Goal: Transaction & Acquisition: Obtain resource

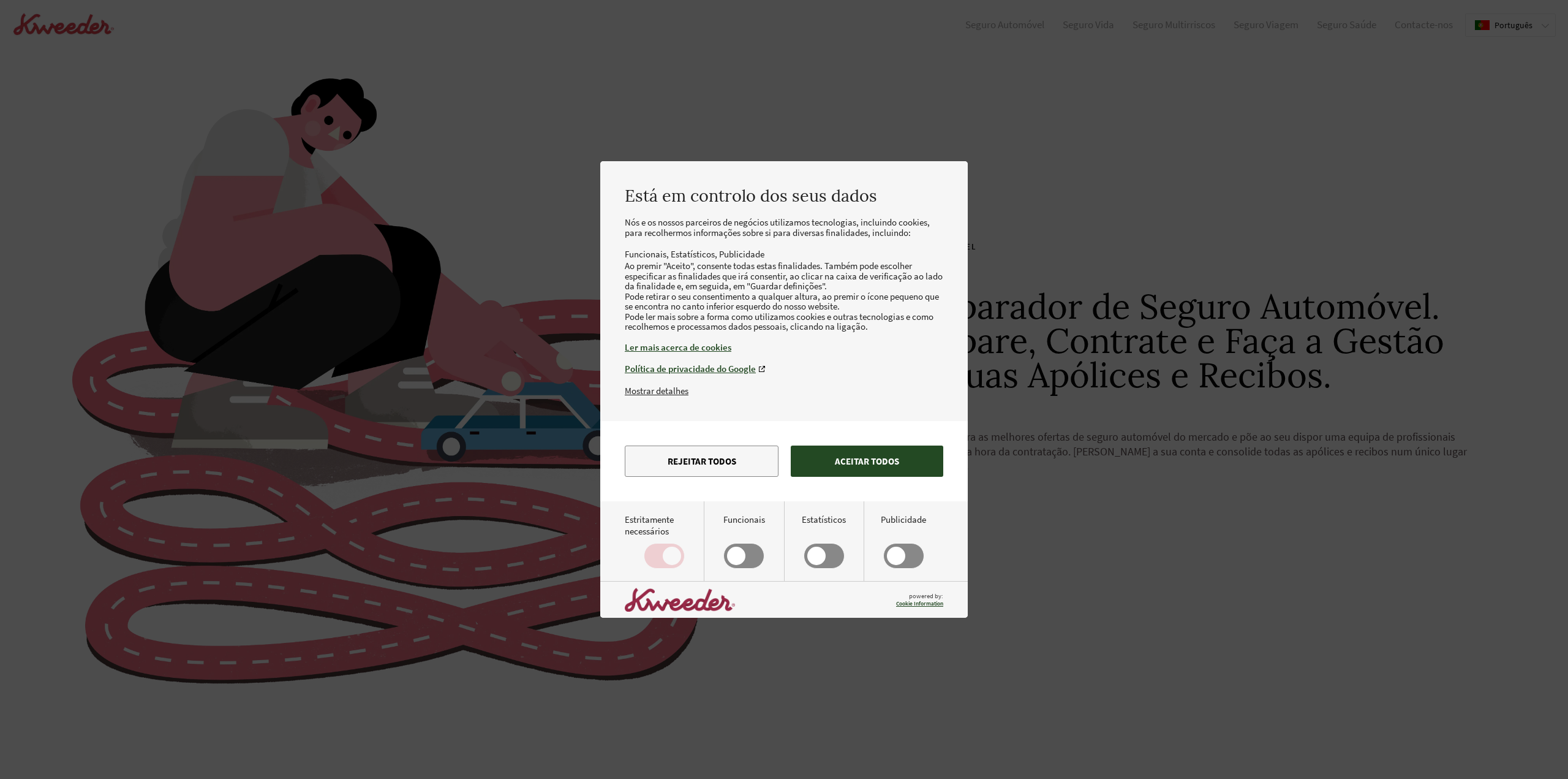
click at [917, 463] on button "Aceitar todos" at bounding box center [867, 461] width 153 height 31
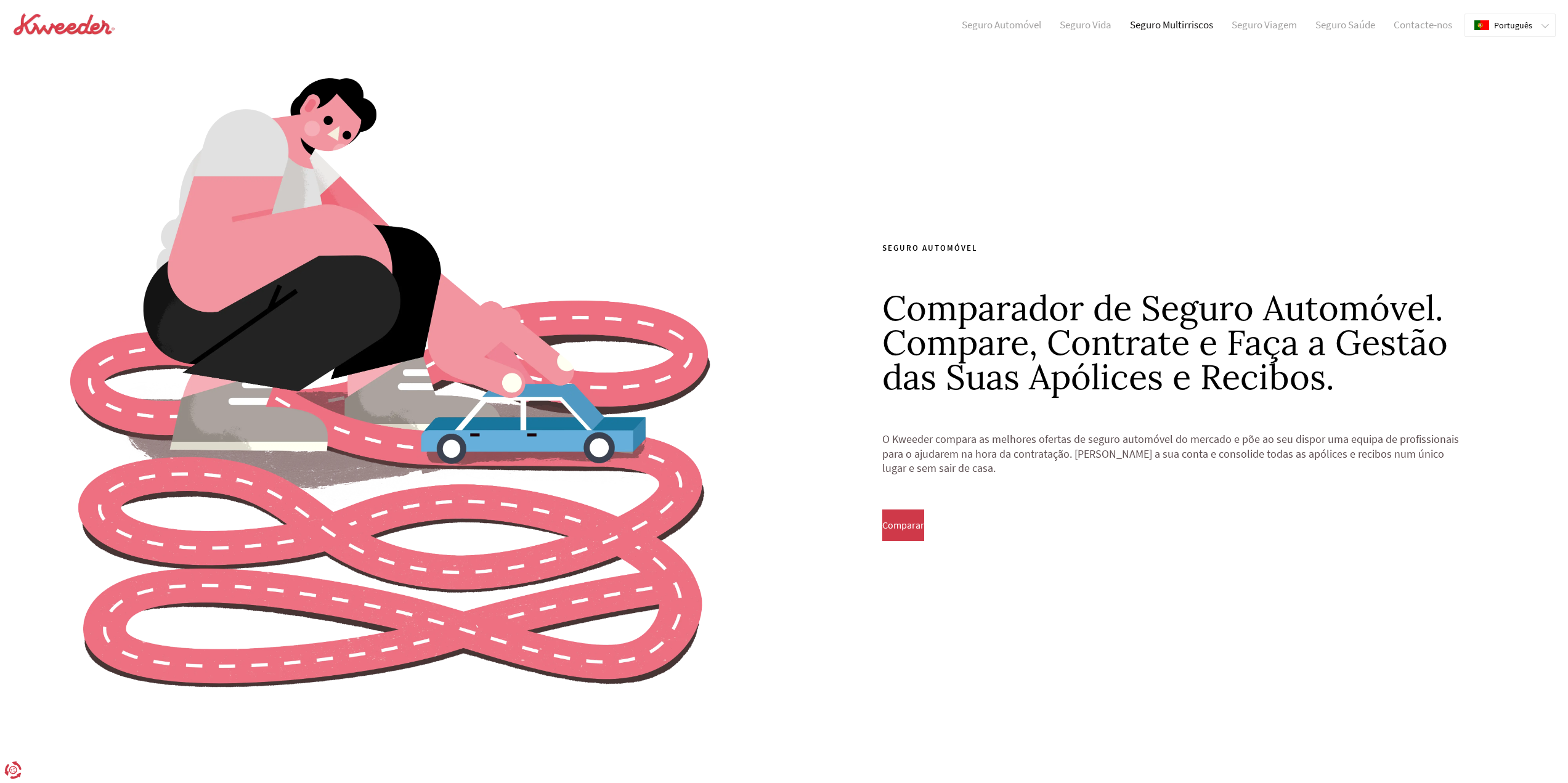
click at [1179, 26] on link "Seguro Multirriscos" at bounding box center [1172, 25] width 102 height 13
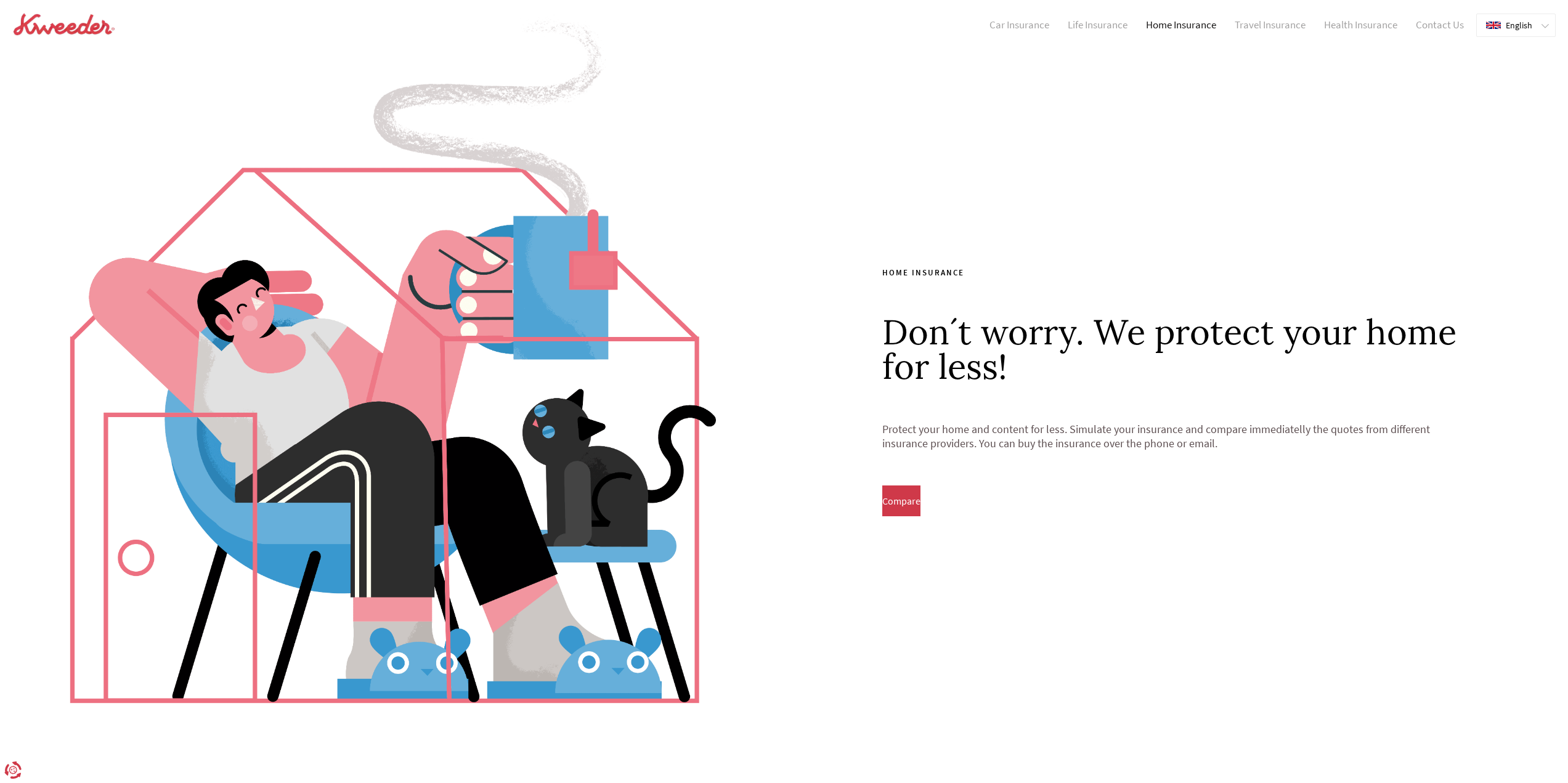
click at [1147, 26] on link "Home Insurance" at bounding box center [1181, 25] width 89 height 13
click at [910, 496] on span "Compare" at bounding box center [901, 501] width 38 height 11
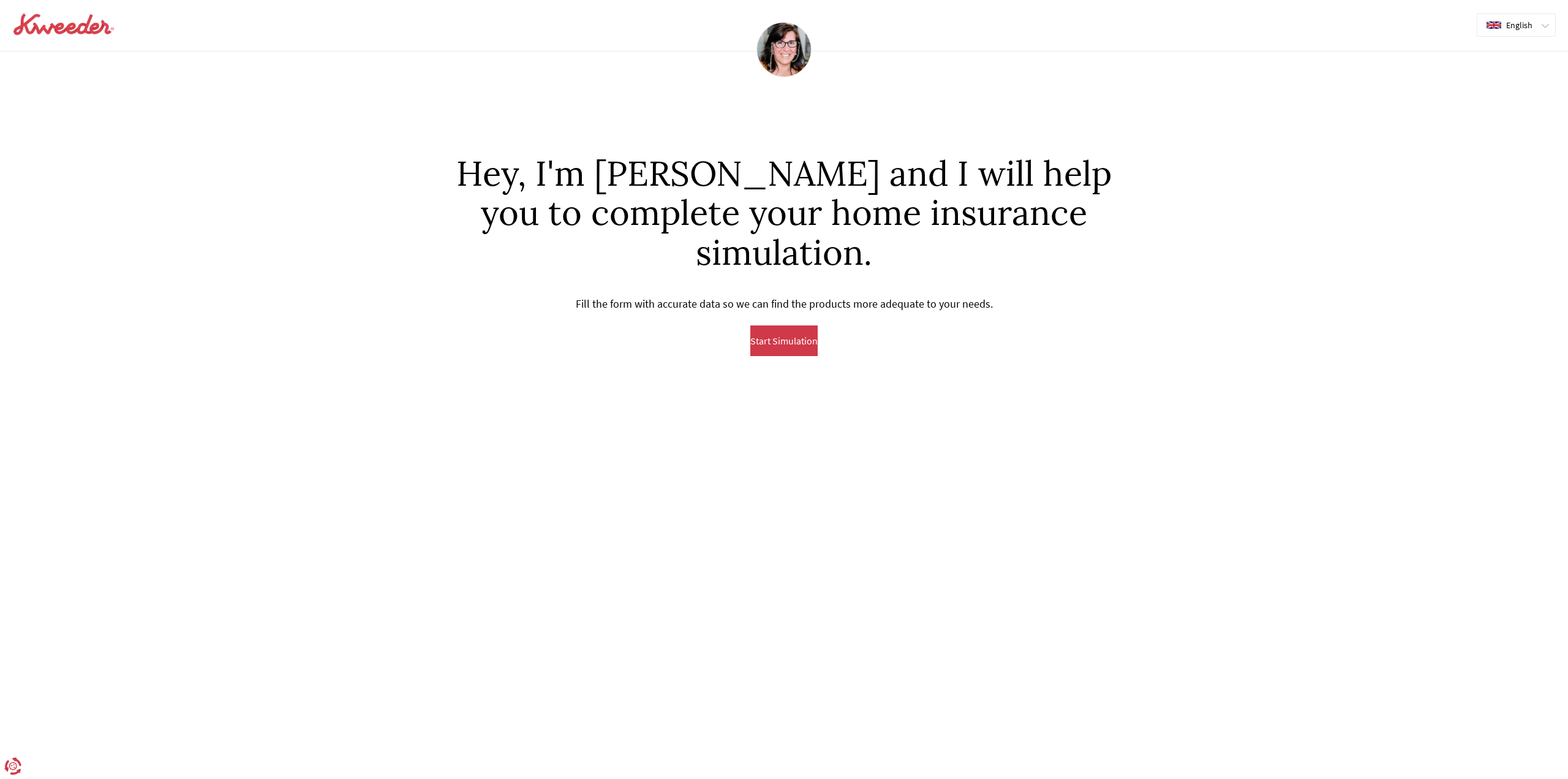
click at [1514, 28] on span "English" at bounding box center [1519, 25] width 26 height 10
click at [1528, 80] on div ".pt0{fill:red}.pt2{fill:#ff0}.pt3{fill:#fff}.pt4{fill:#039} Português" at bounding box center [1516, 73] width 76 height 22
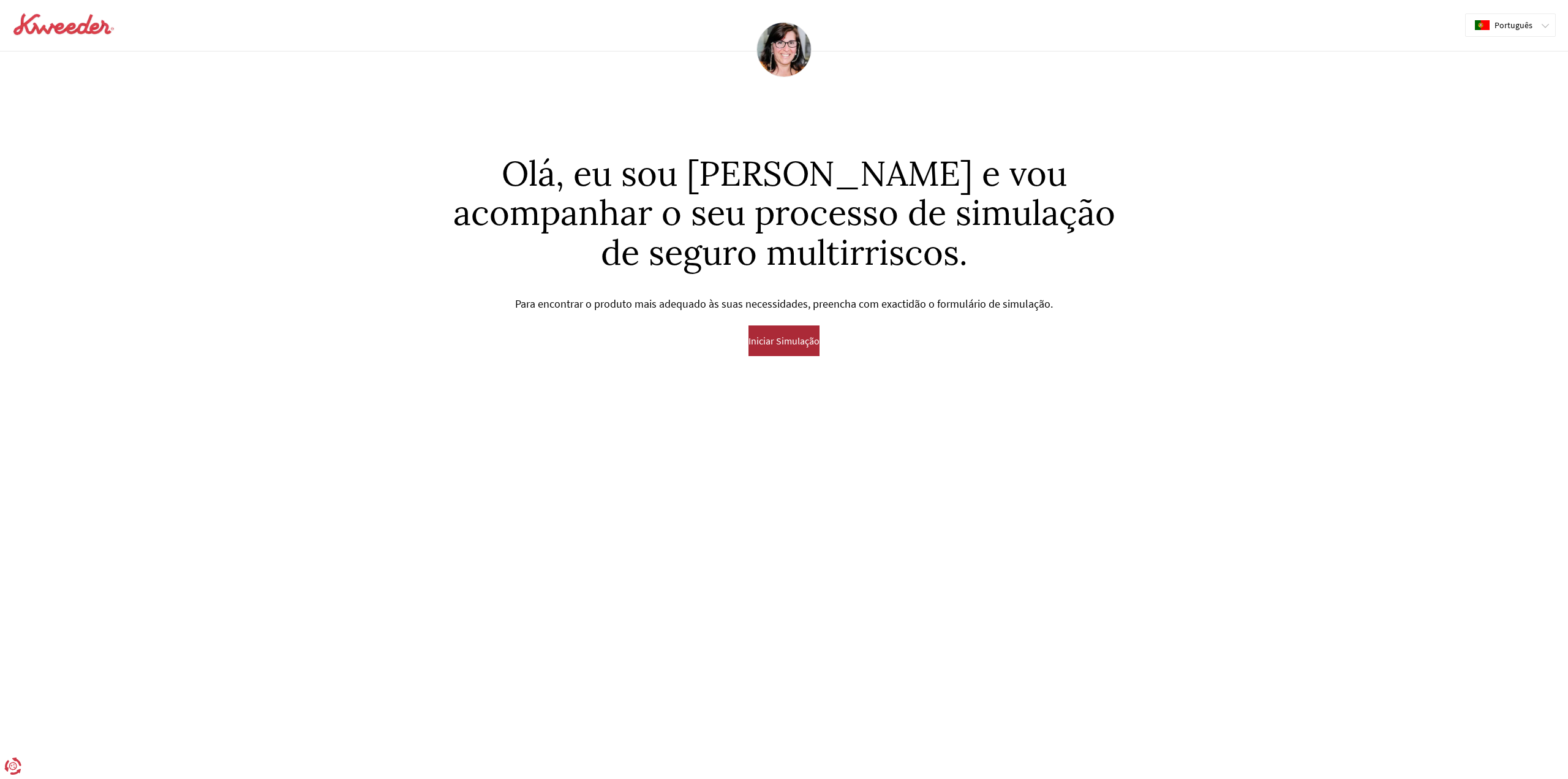
click at [784, 337] on span "Iniciar Simulação" at bounding box center [784, 341] width 71 height 11
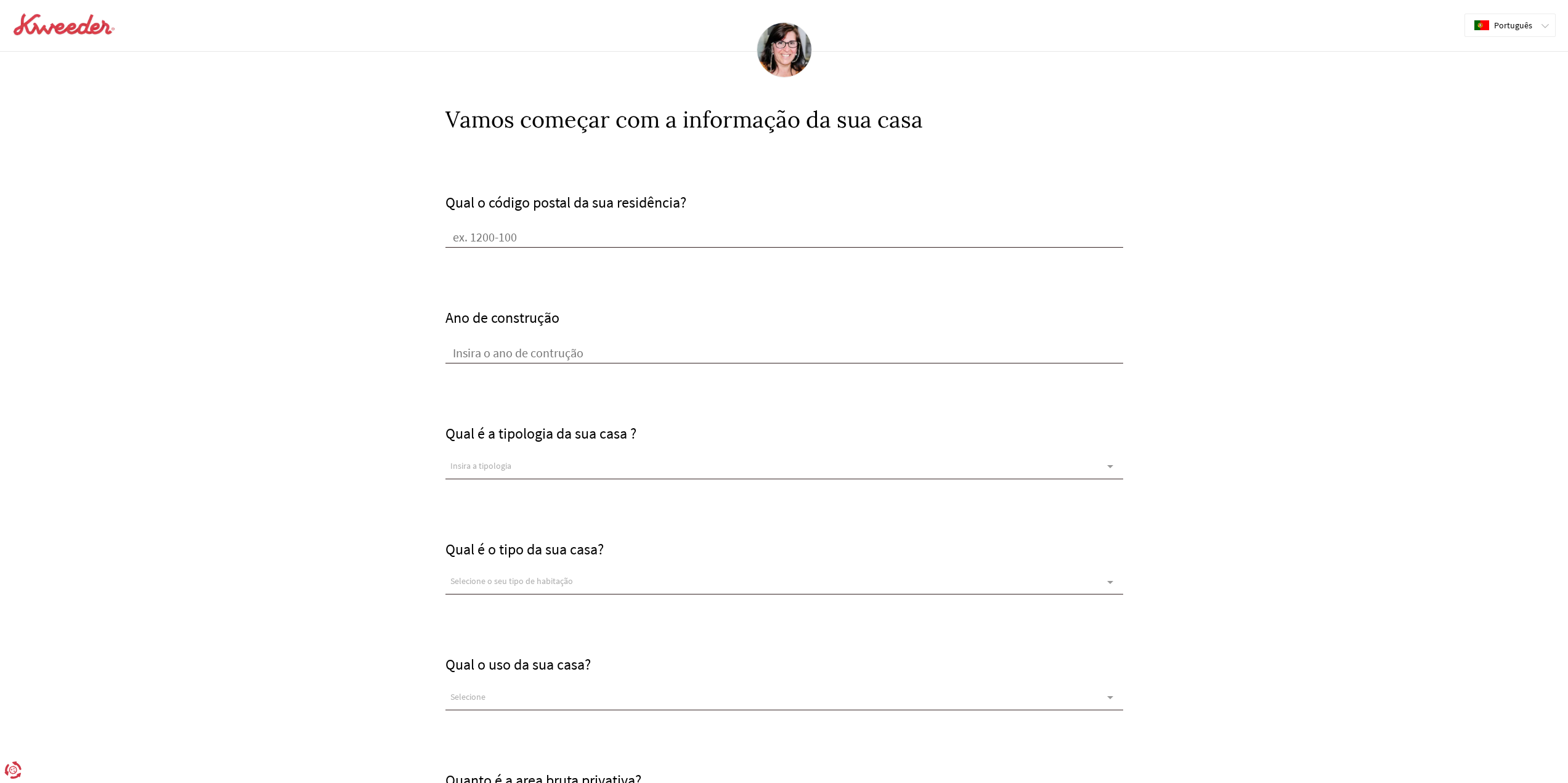
click at [551, 241] on input "Qual o código postal da sua residência?" at bounding box center [785, 238] width 678 height 18
type input "8500-510"
click at [599, 356] on input "Ano de construção" at bounding box center [785, 354] width 678 height 18
type input "2003"
click at [598, 459] on div "Insira a tipologia" at bounding box center [785, 466] width 678 height 24
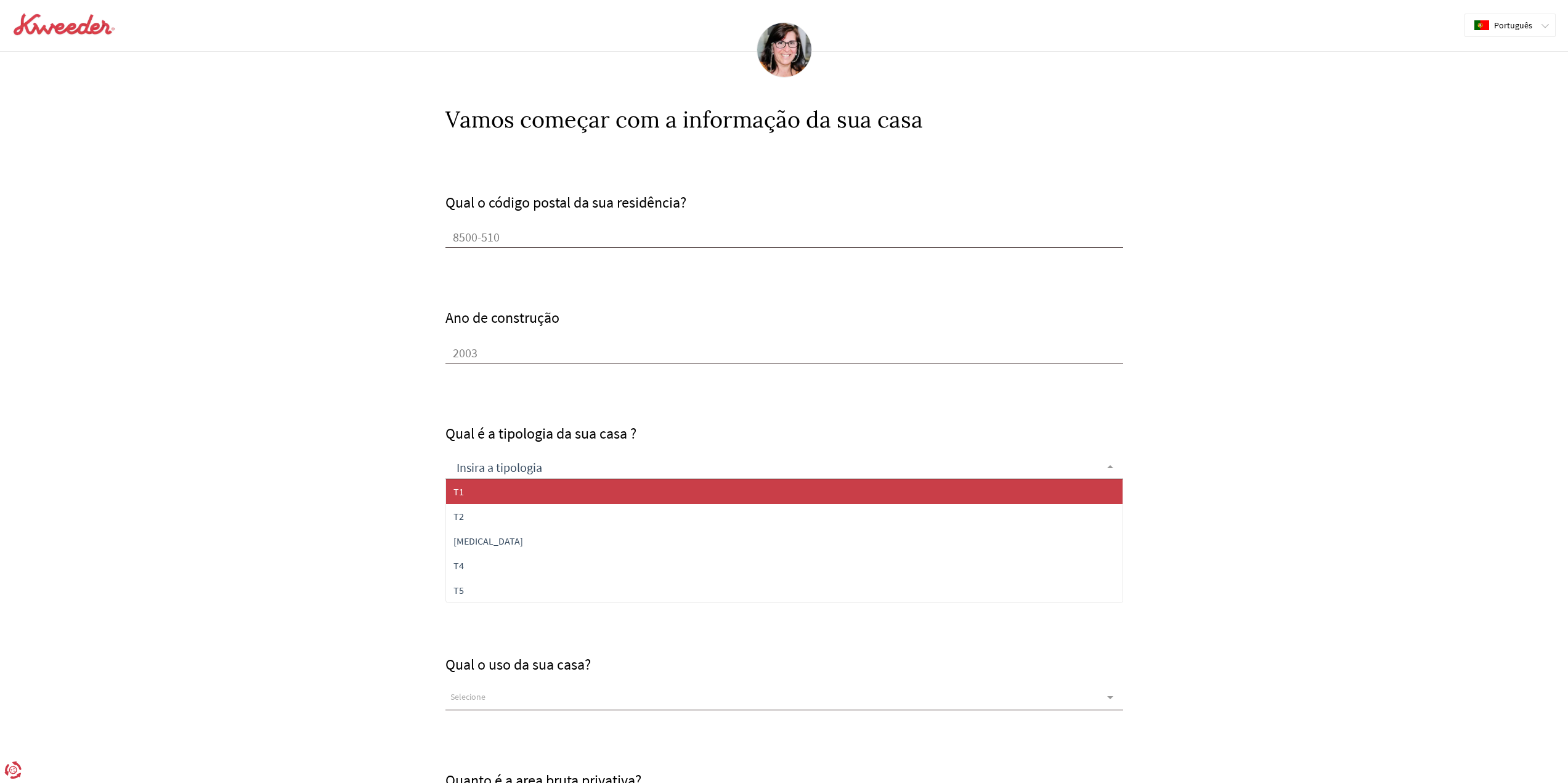
click at [583, 491] on span "T1" at bounding box center [784, 491] width 677 height 24
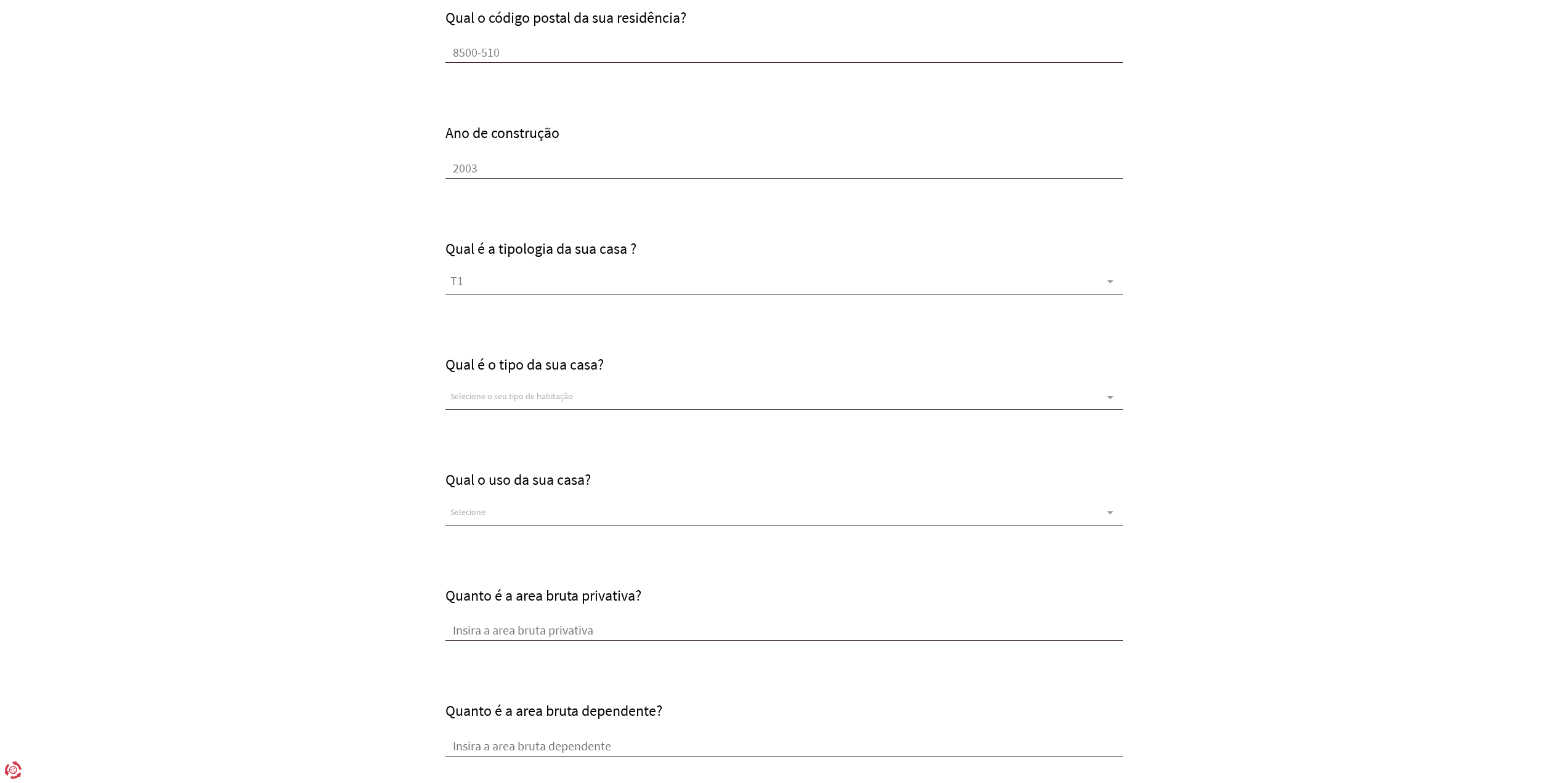
scroll to position [246, 0]
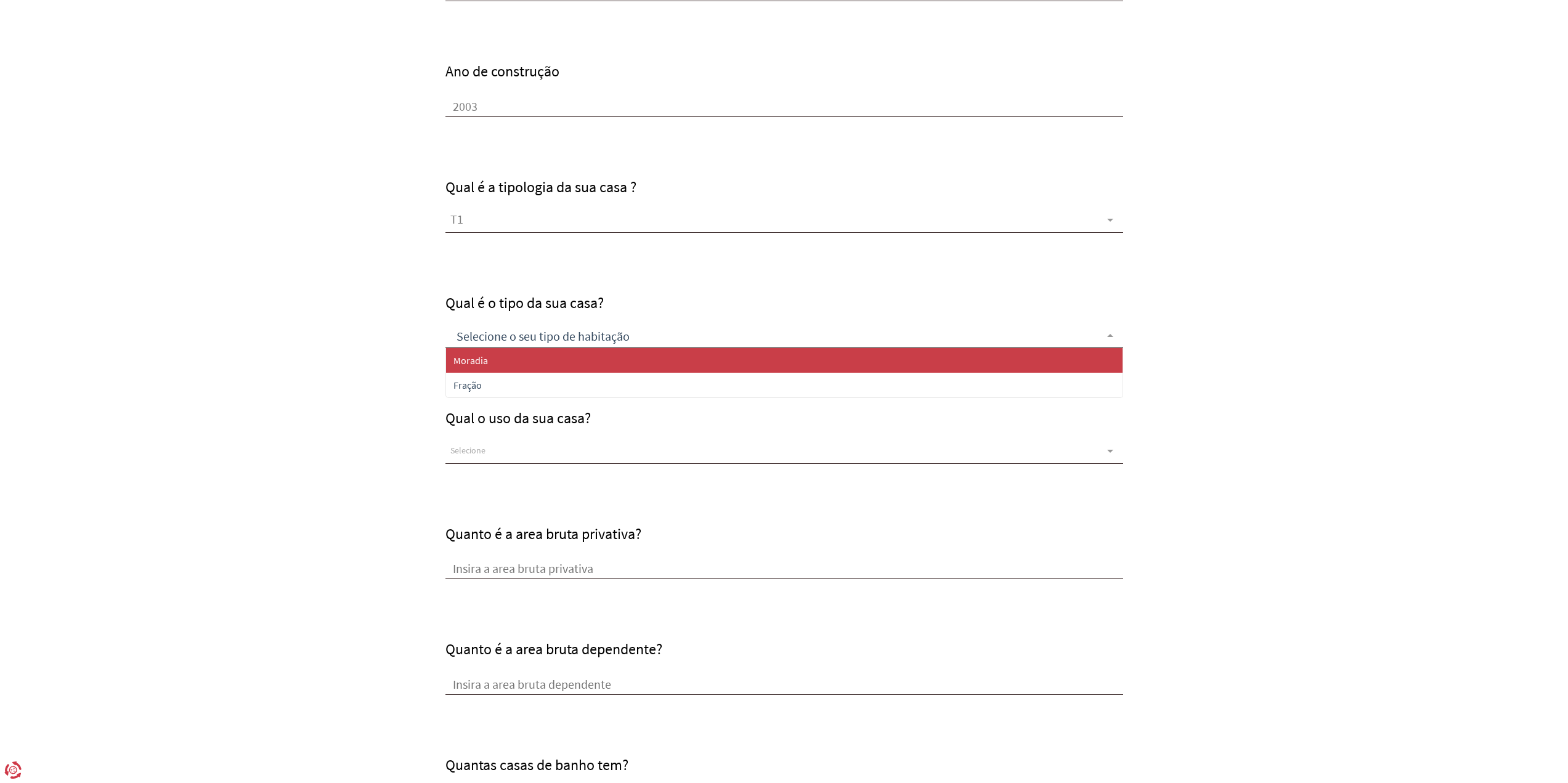
click at [570, 340] on div at bounding box center [785, 335] width 678 height 24
click at [550, 363] on span "Moradia" at bounding box center [784, 360] width 677 height 24
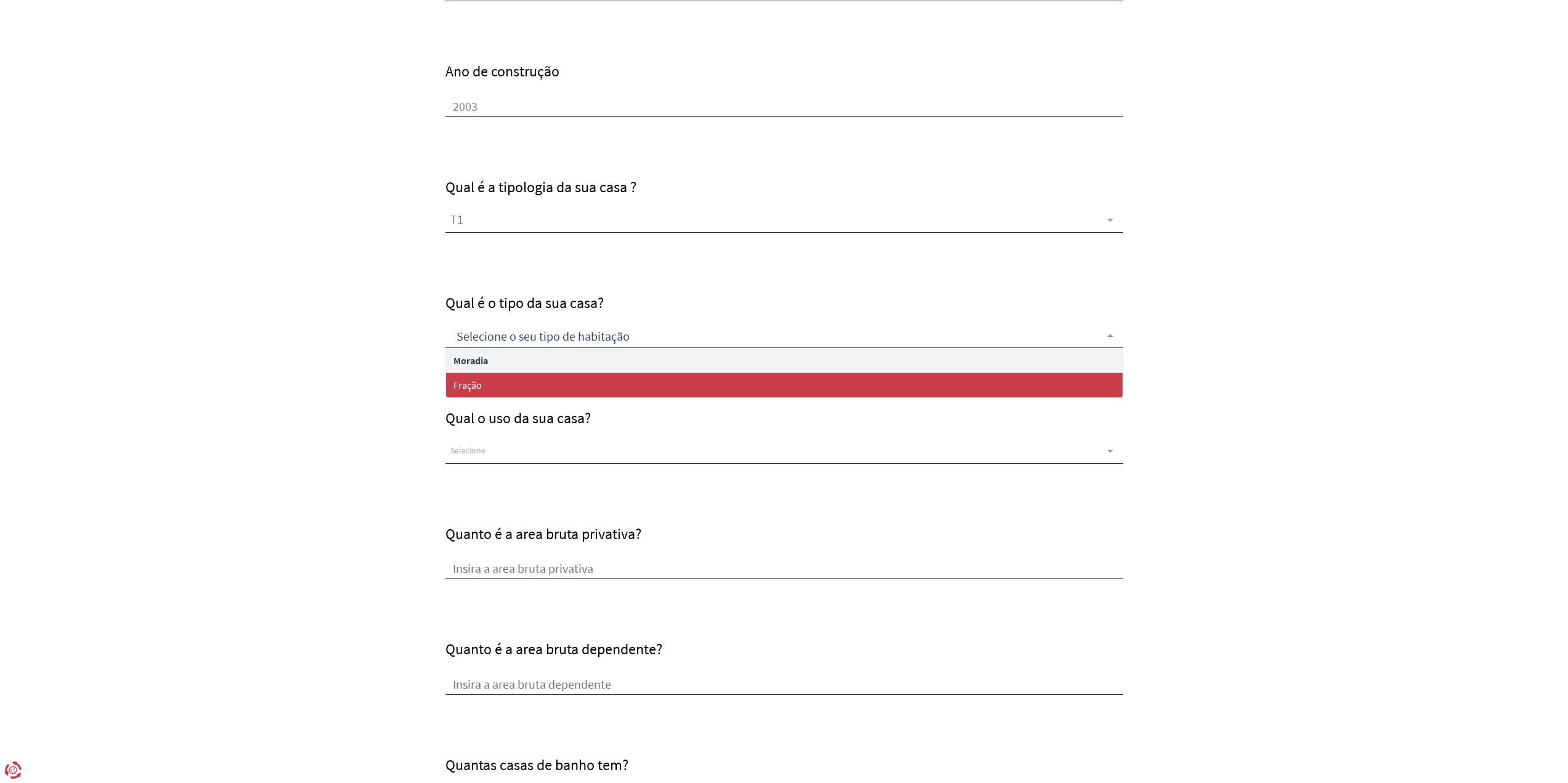
click at [536, 392] on span "Fração" at bounding box center [784, 384] width 677 height 24
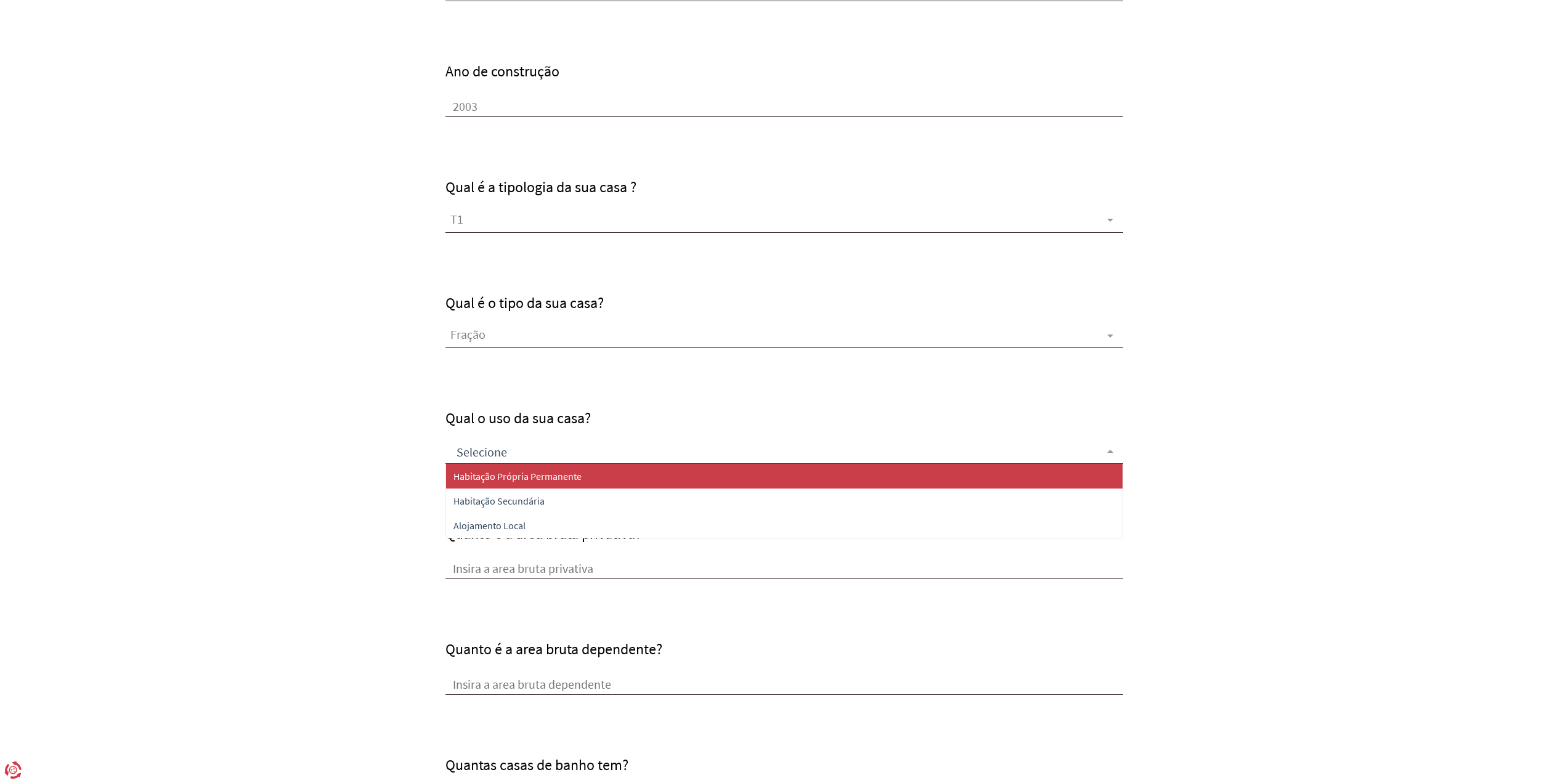
click at [557, 458] on div at bounding box center [785, 451] width 678 height 24
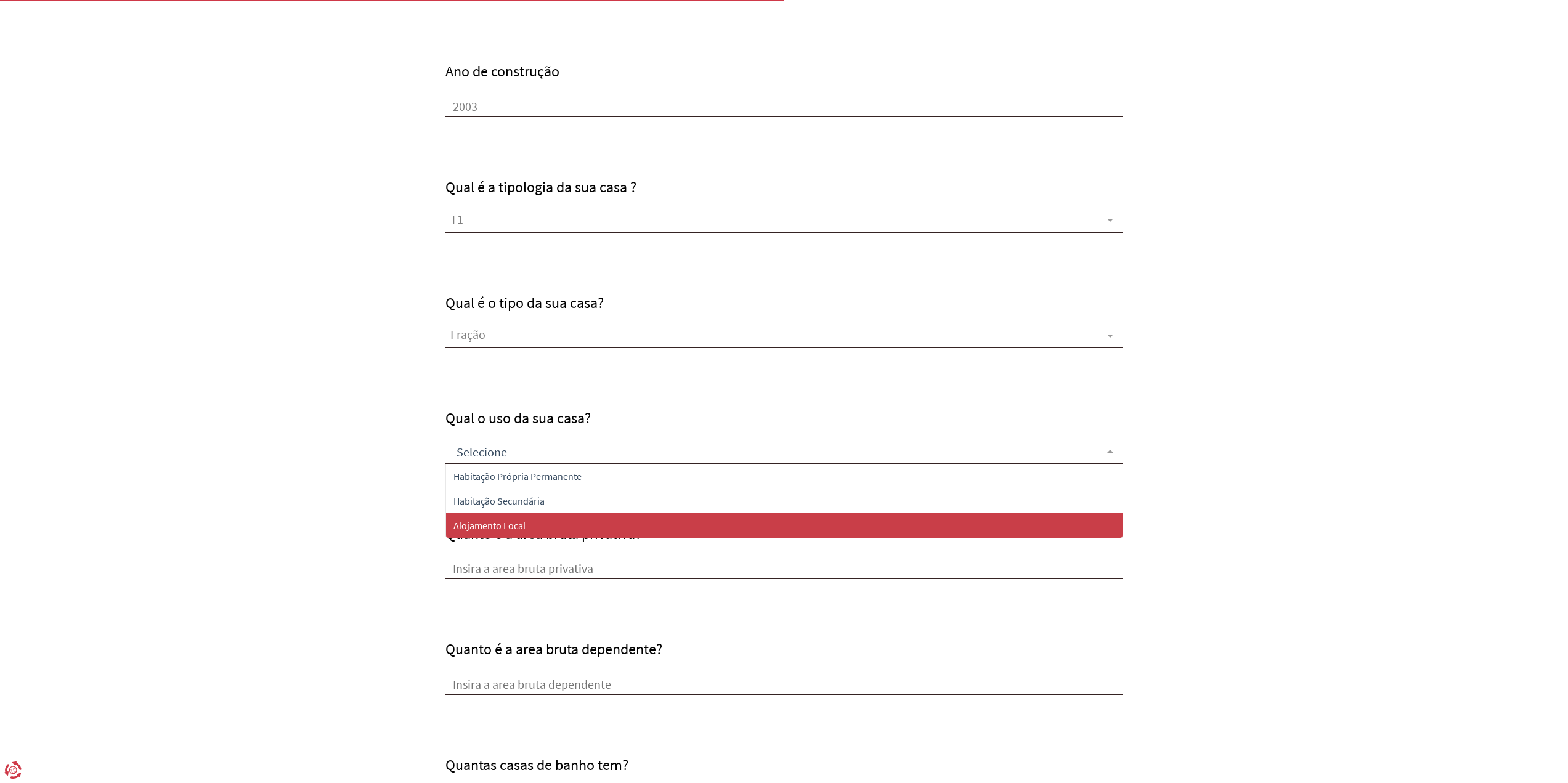
click at [579, 514] on span "Alojamento Local" at bounding box center [784, 525] width 677 height 24
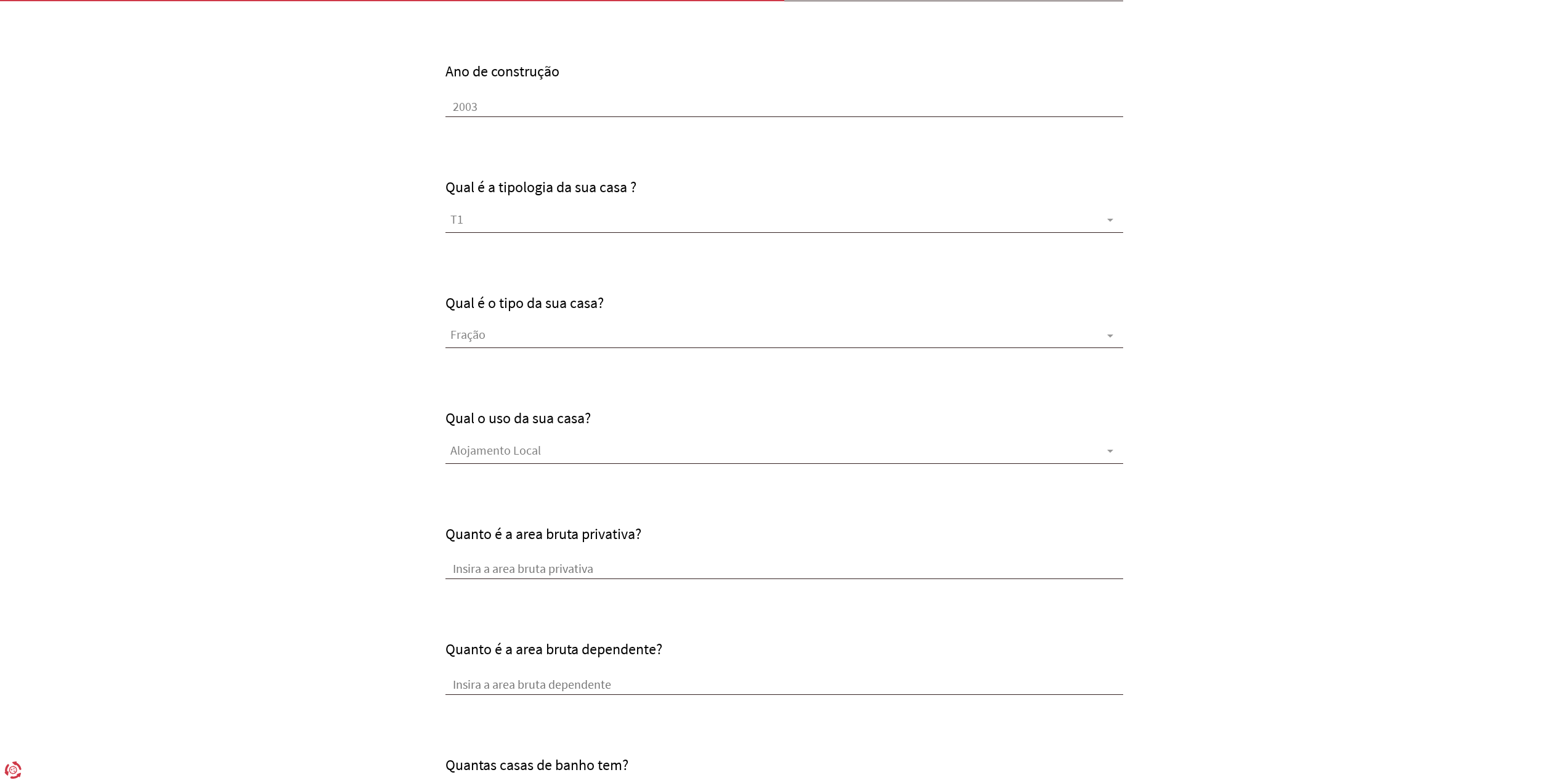
click at [574, 568] on input "Quanto é a area bruta privativa?" at bounding box center [785, 570] width 678 height 18
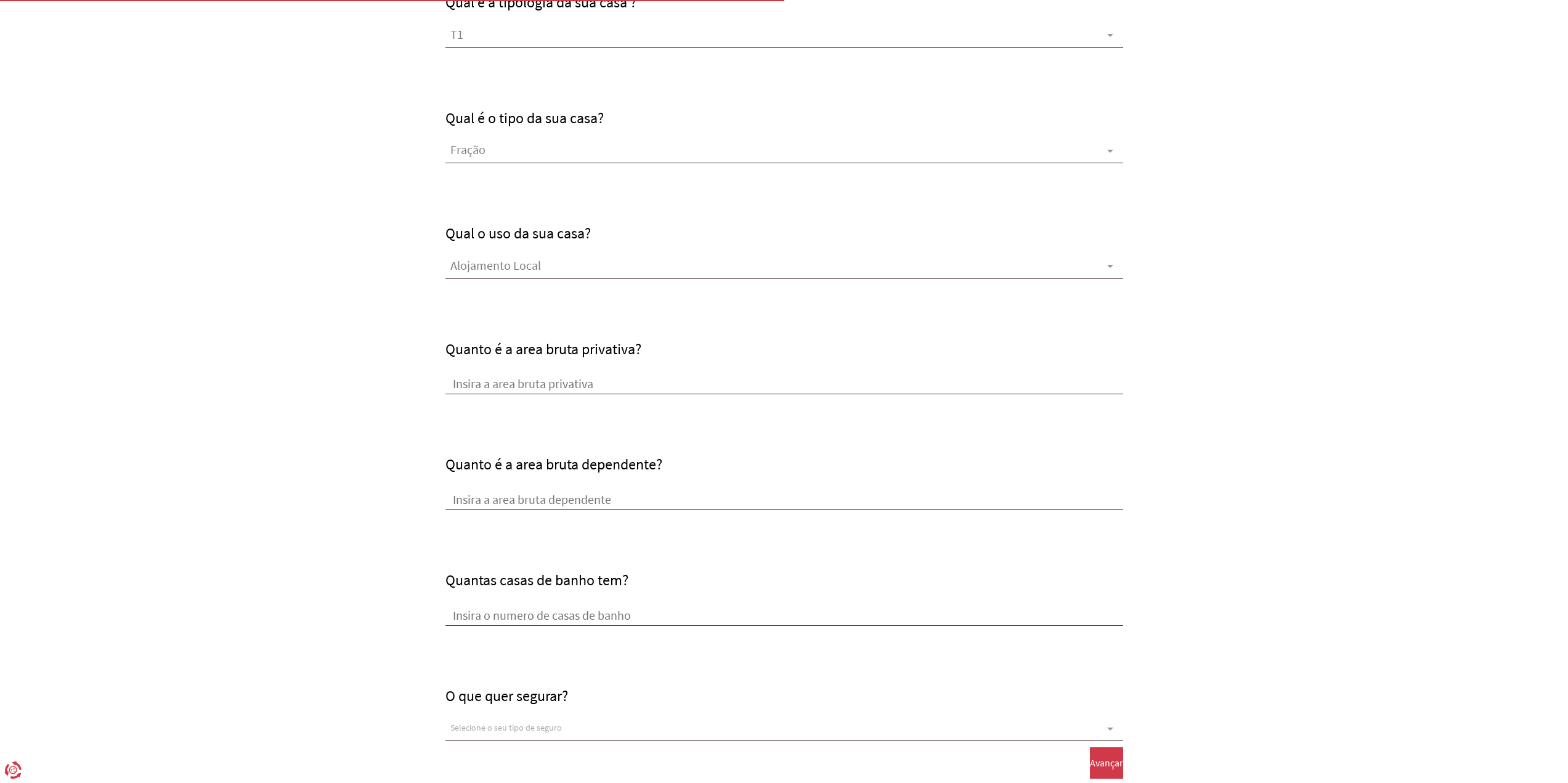
scroll to position [493, 0]
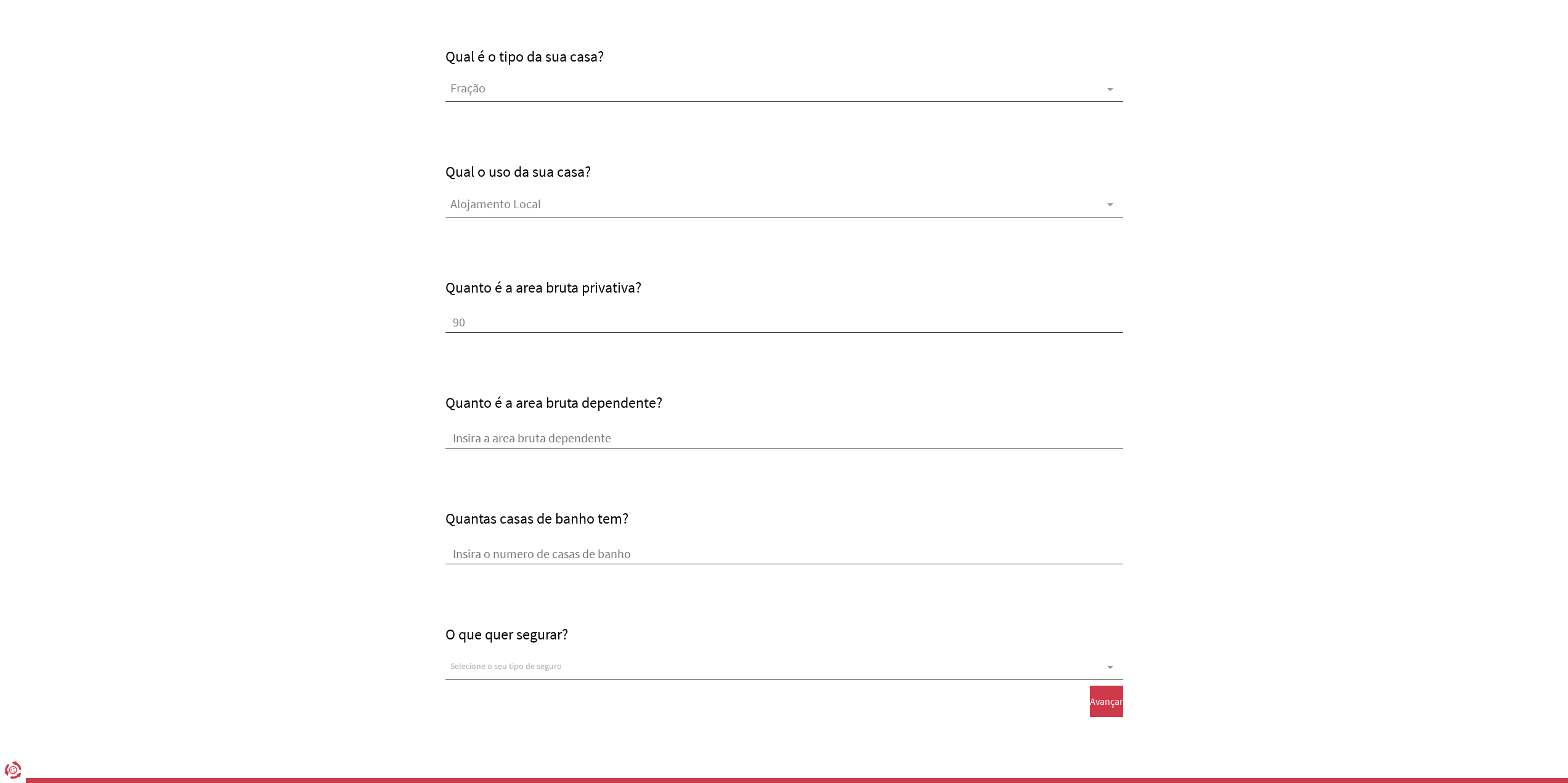
type input "9"
type input "60"
click at [620, 436] on input "Quanto é a area bruta dependente?" at bounding box center [785, 439] width 678 height 18
type input "90"
click at [624, 564] on div "O que quer segurar? Selecione o seu tipo de seguro Edifício Conteúdo Edifício e…" at bounding box center [785, 622] width 678 height 116
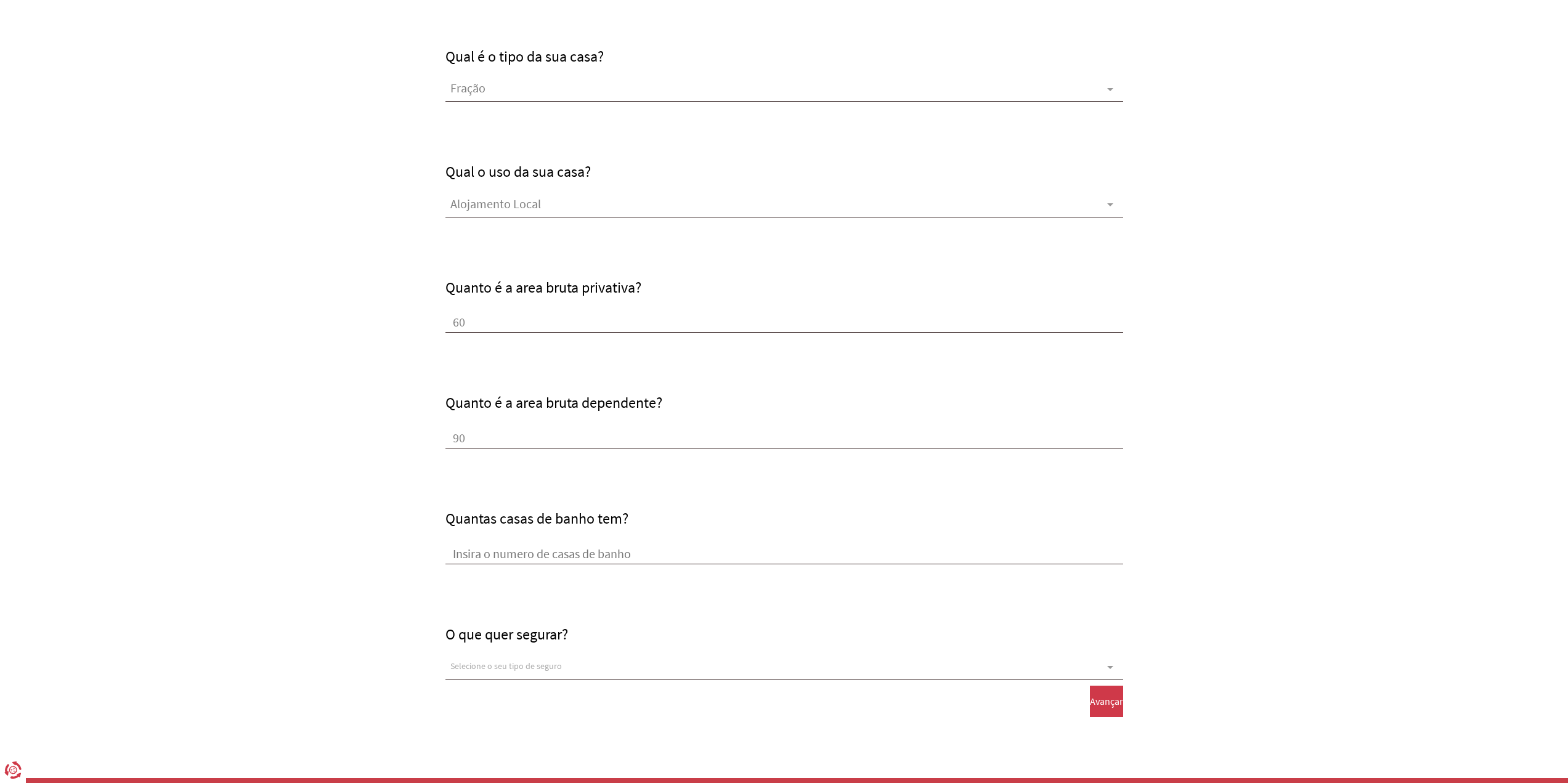
click at [624, 552] on input "Quantas casas de banho tem?" at bounding box center [785, 555] width 678 height 18
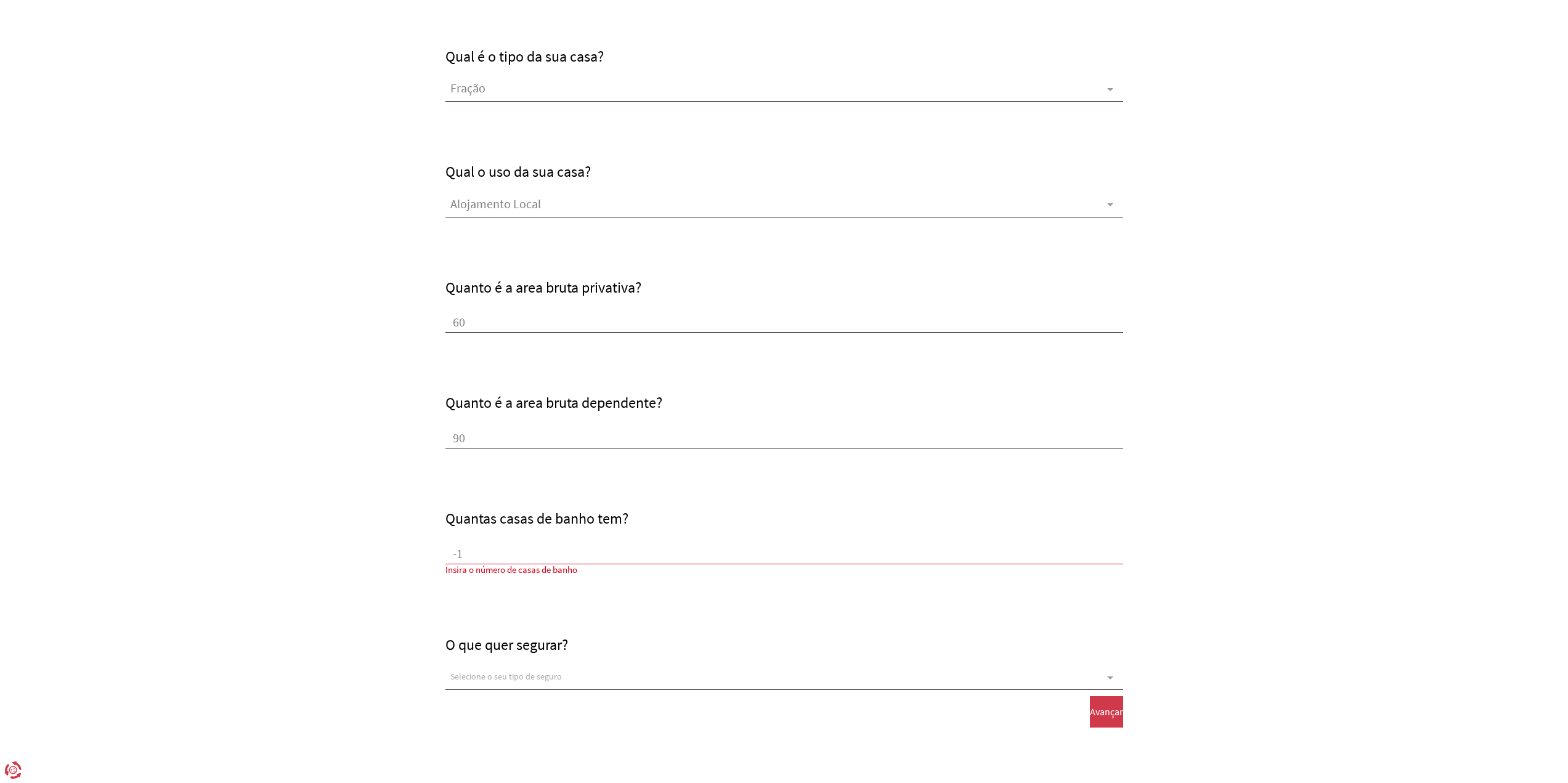
scroll to position [1, 0]
click at [593, 674] on div "Selecione o seu tipo de seguro" at bounding box center [785, 677] width 678 height 24
click at [550, 541] on div "Quantas casas de banho tem? -2" at bounding box center [785, 537] width 678 height 54
drag, startPoint x: 527, startPoint y: 551, endPoint x: 407, endPoint y: 547, distance: 120.1
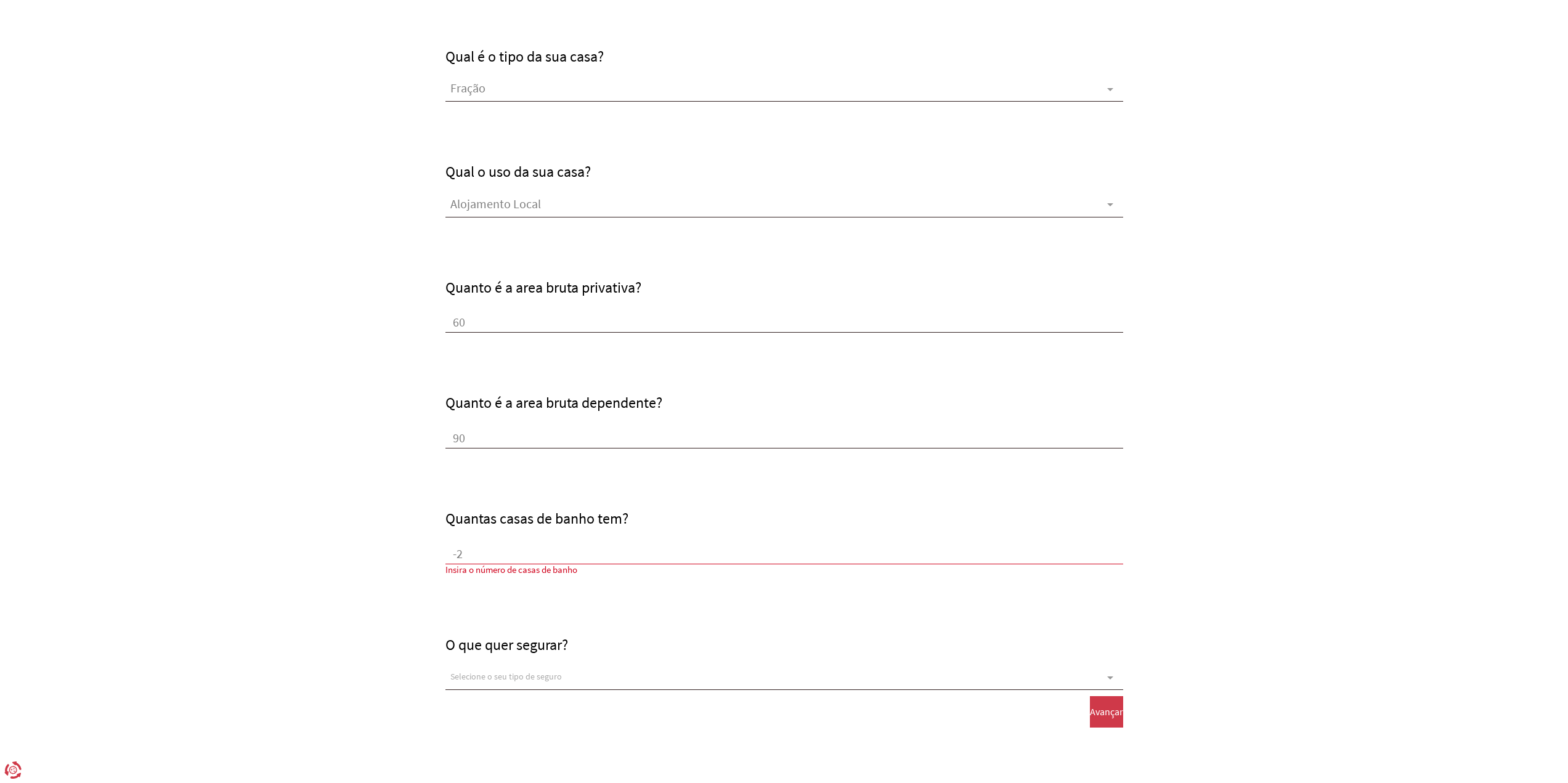
click at [407, 547] on form "Qual o código postal da sua residência? 8500-510 Ano de construção 2003 Qual é …" at bounding box center [784, 251] width 1568 height 1223
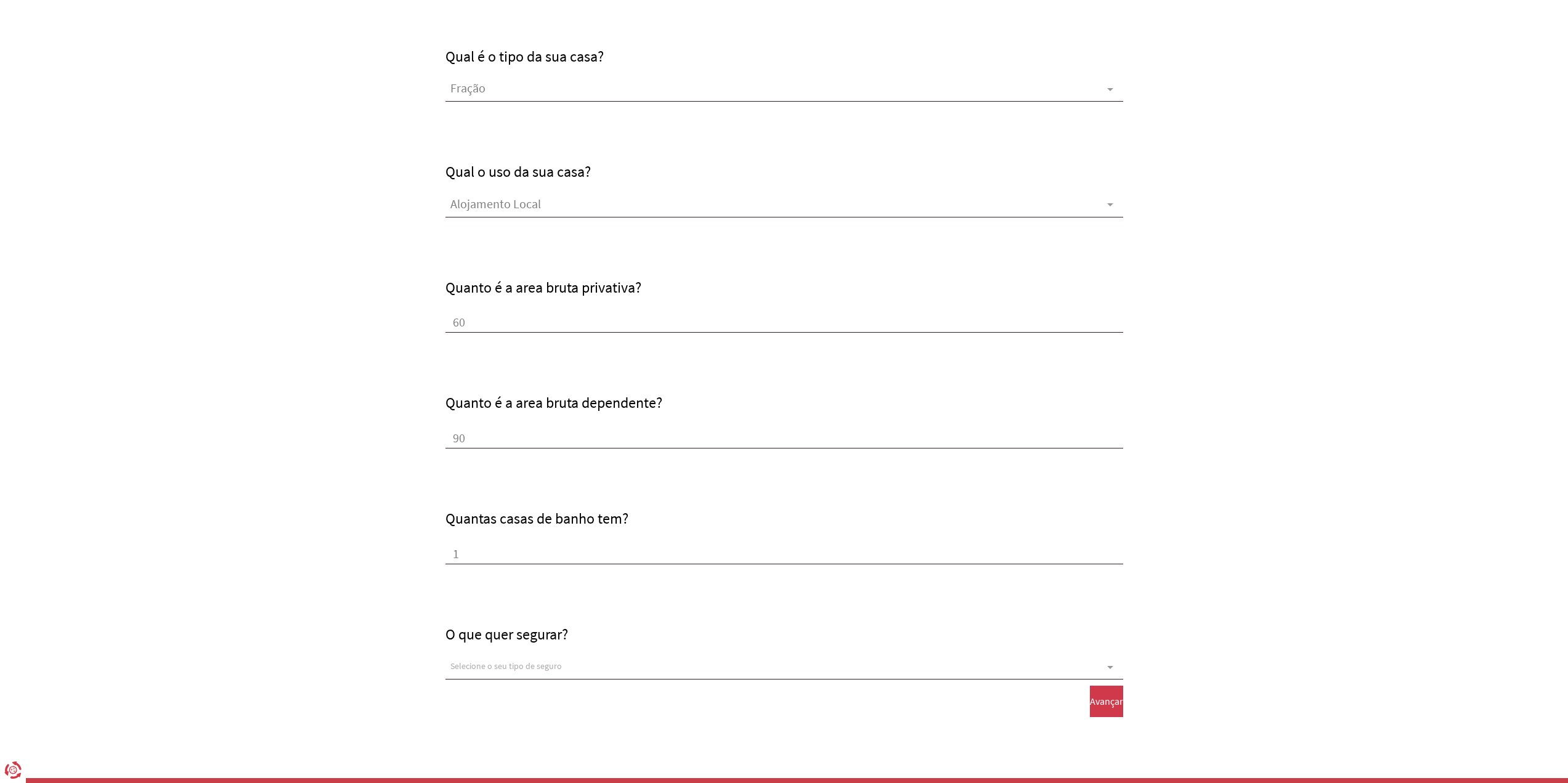
type input "1"
click at [580, 701] on form "Qual o código postal da sua residência? 8500-510 Ano de construção 2003 Qual é …" at bounding box center [784, 245] width 1568 height 1212
click at [568, 664] on div "Selecione o seu tipo de seguro" at bounding box center [785, 667] width 678 height 24
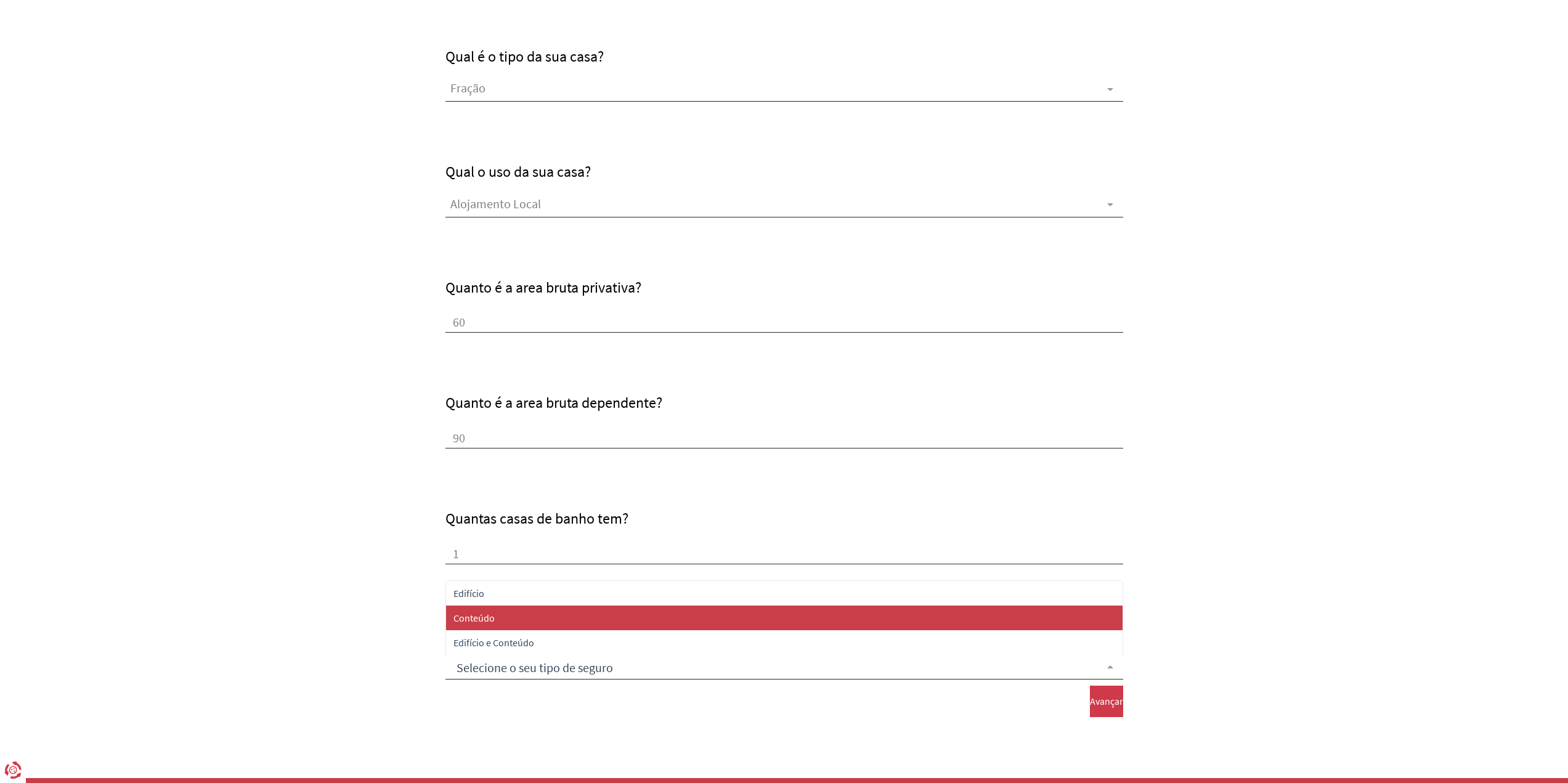
click at [575, 614] on span "Conteúdo" at bounding box center [784, 617] width 677 height 24
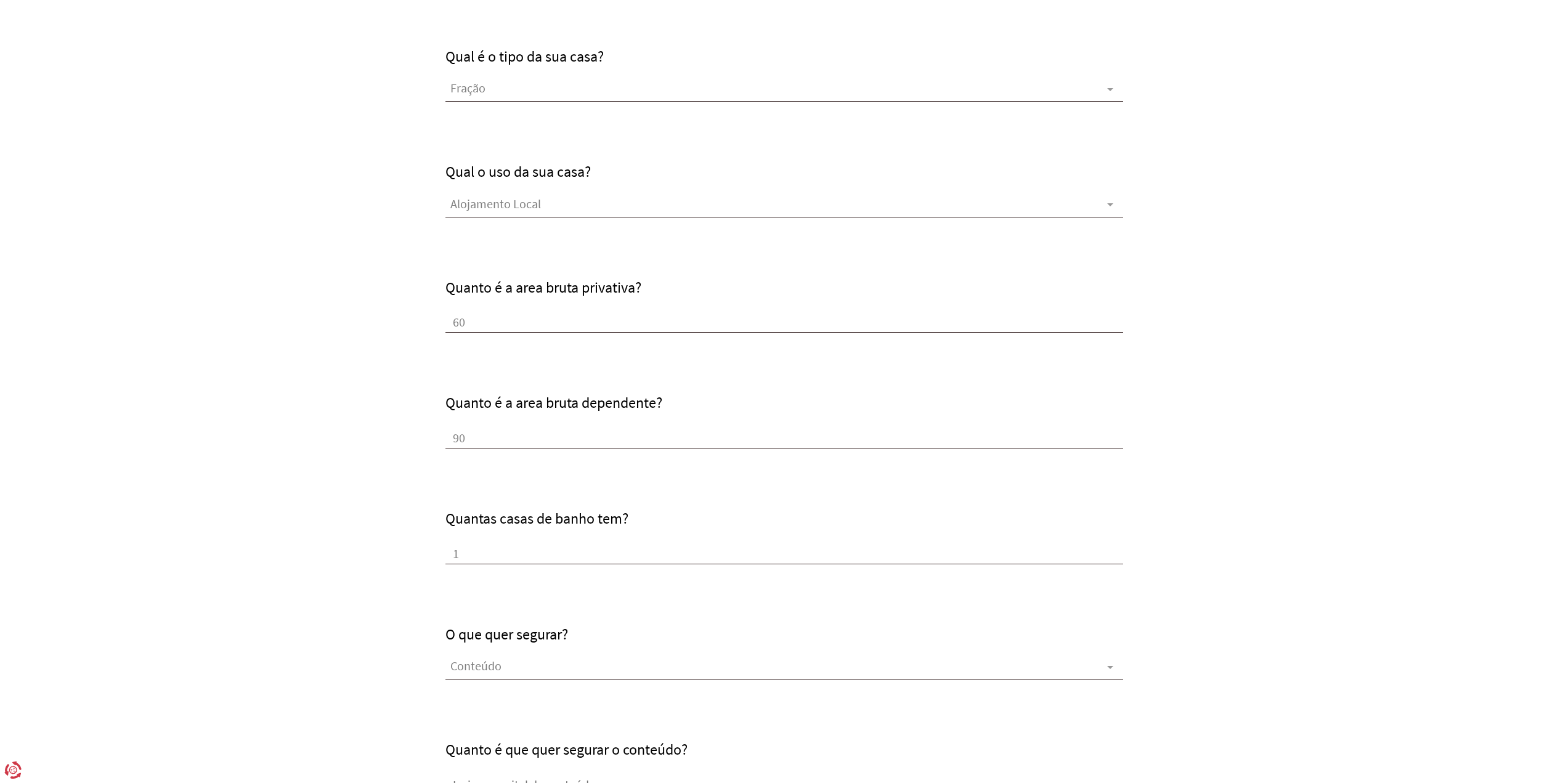
scroll to position [678, 0]
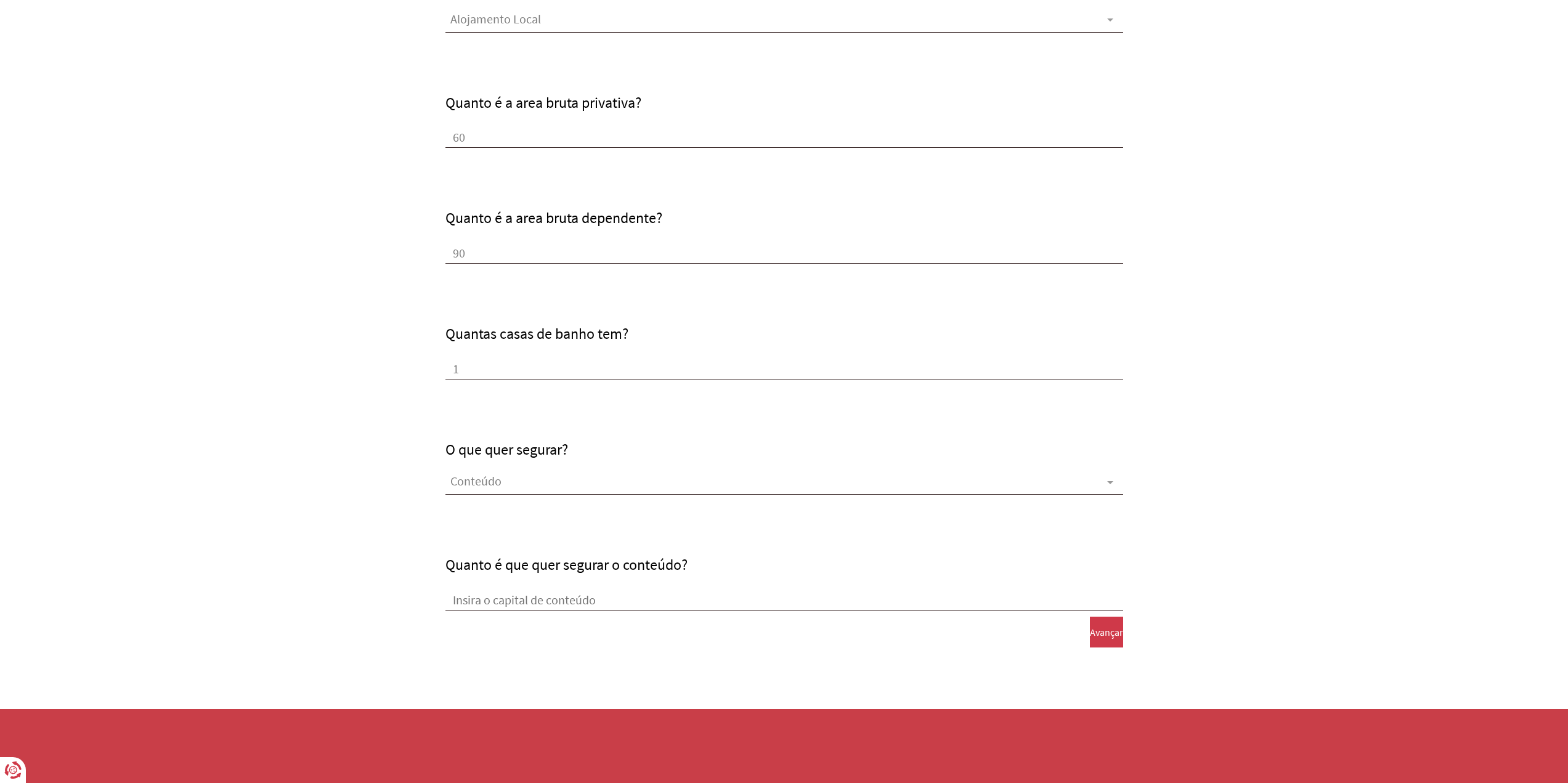
click at [593, 593] on input "Quanto é que quer segurar o conteúdo?" at bounding box center [785, 601] width 678 height 18
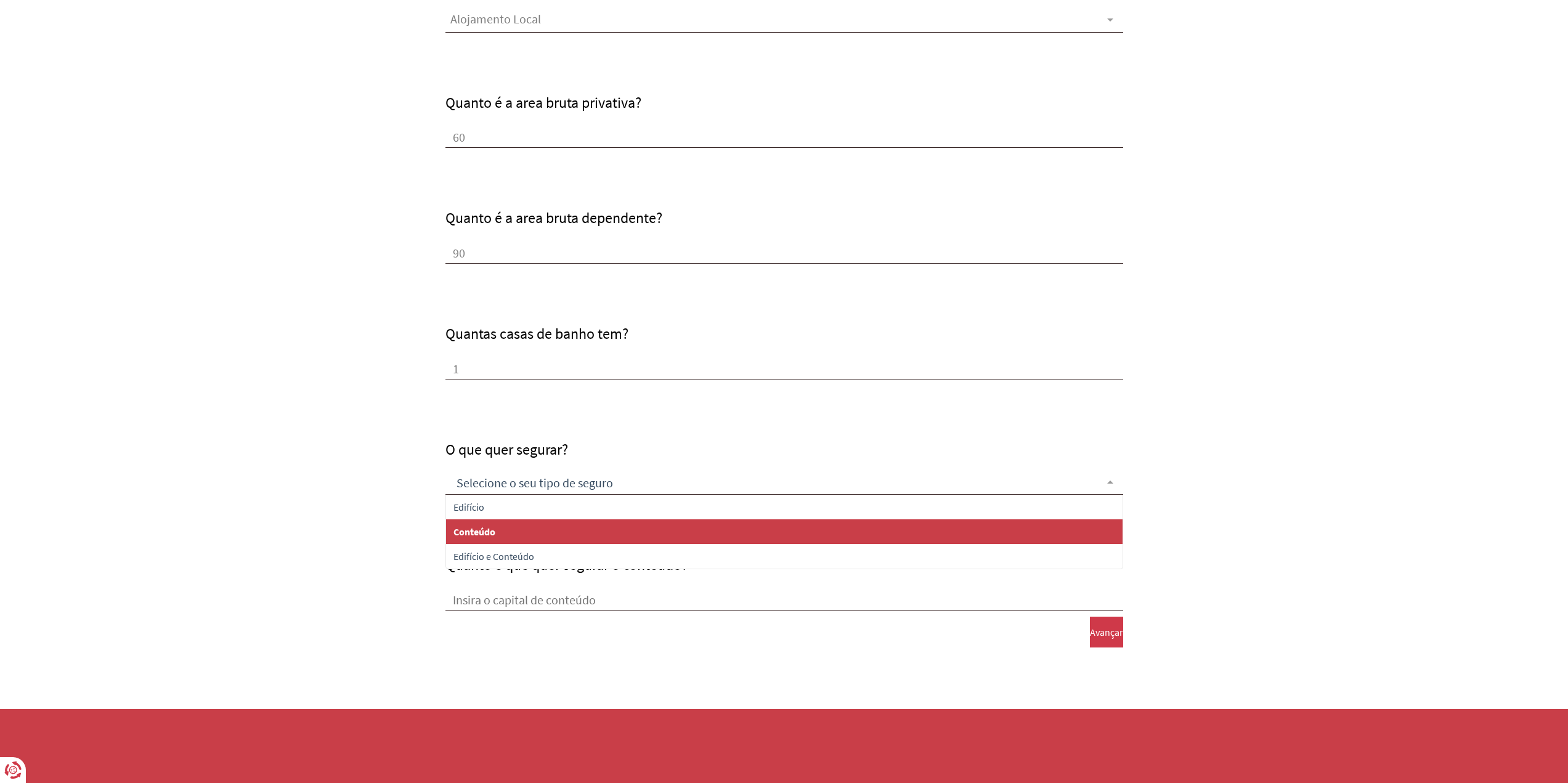
click at [676, 485] on input "text" at bounding box center [774, 484] width 648 height 18
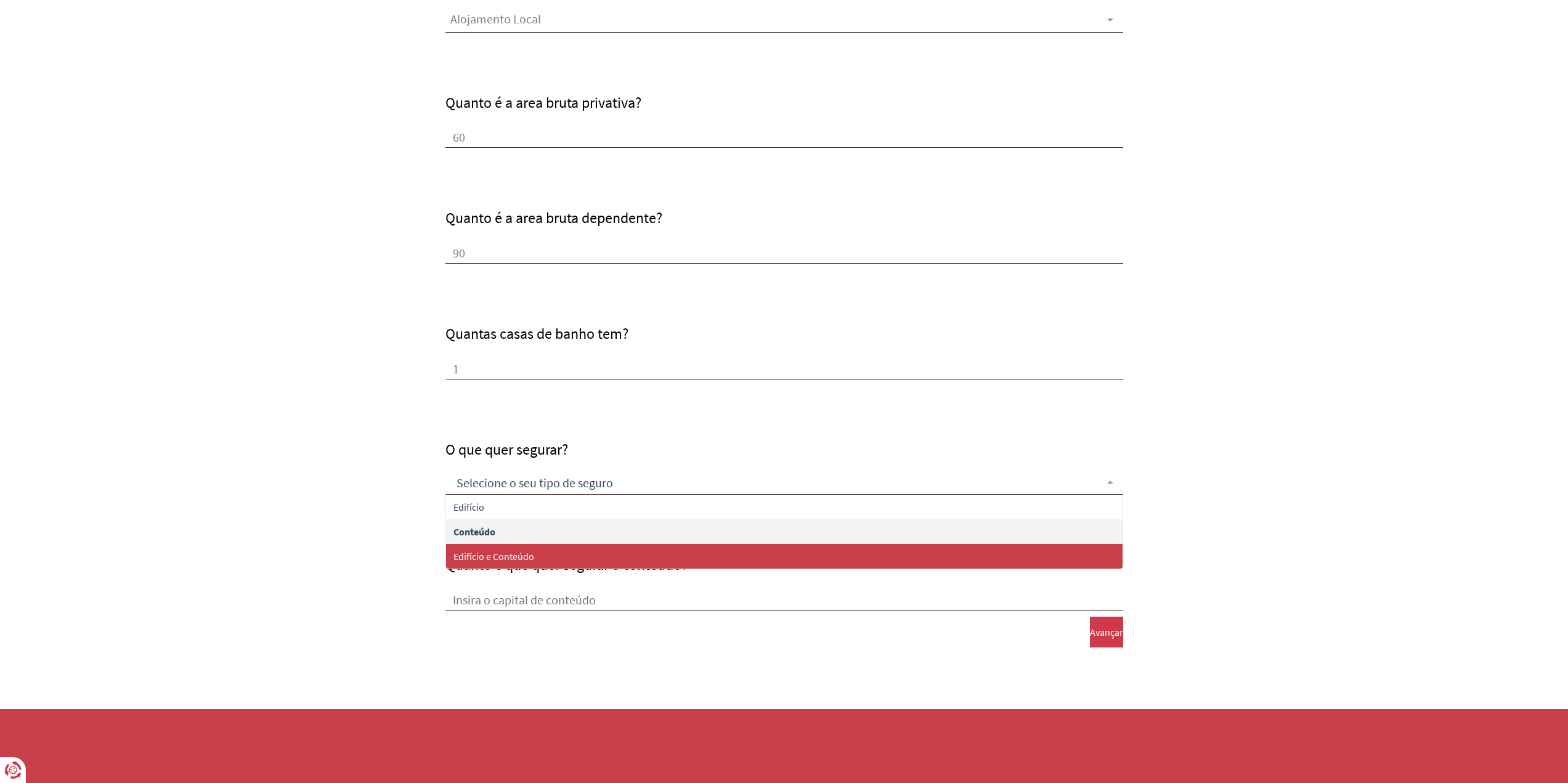
click at [642, 598] on input "Quanto é que quer segurar o conteúdo?" at bounding box center [785, 601] width 678 height 18
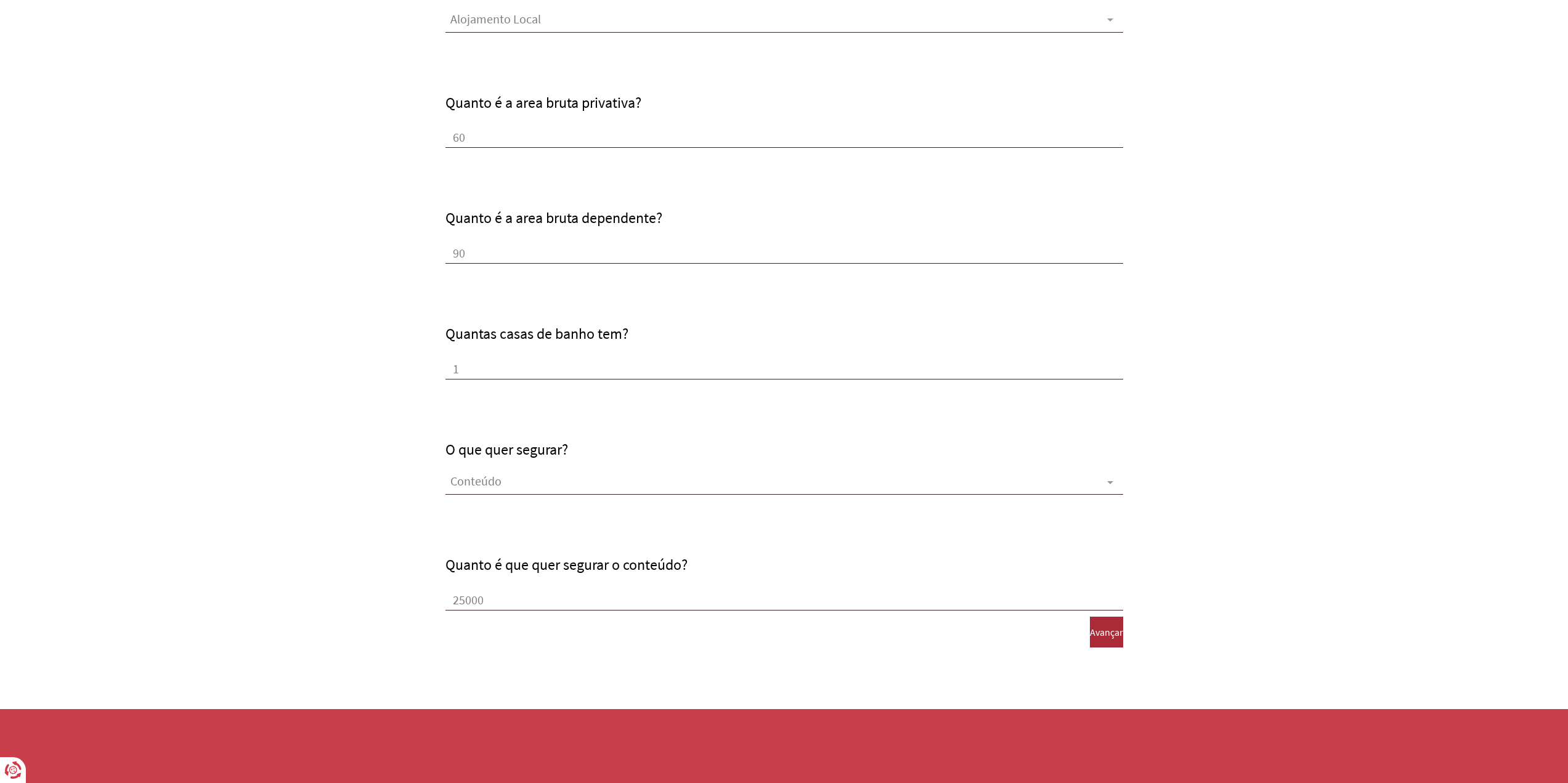
type input "25000"
click at [1090, 631] on span "Avançar" at bounding box center [1106, 632] width 33 height 11
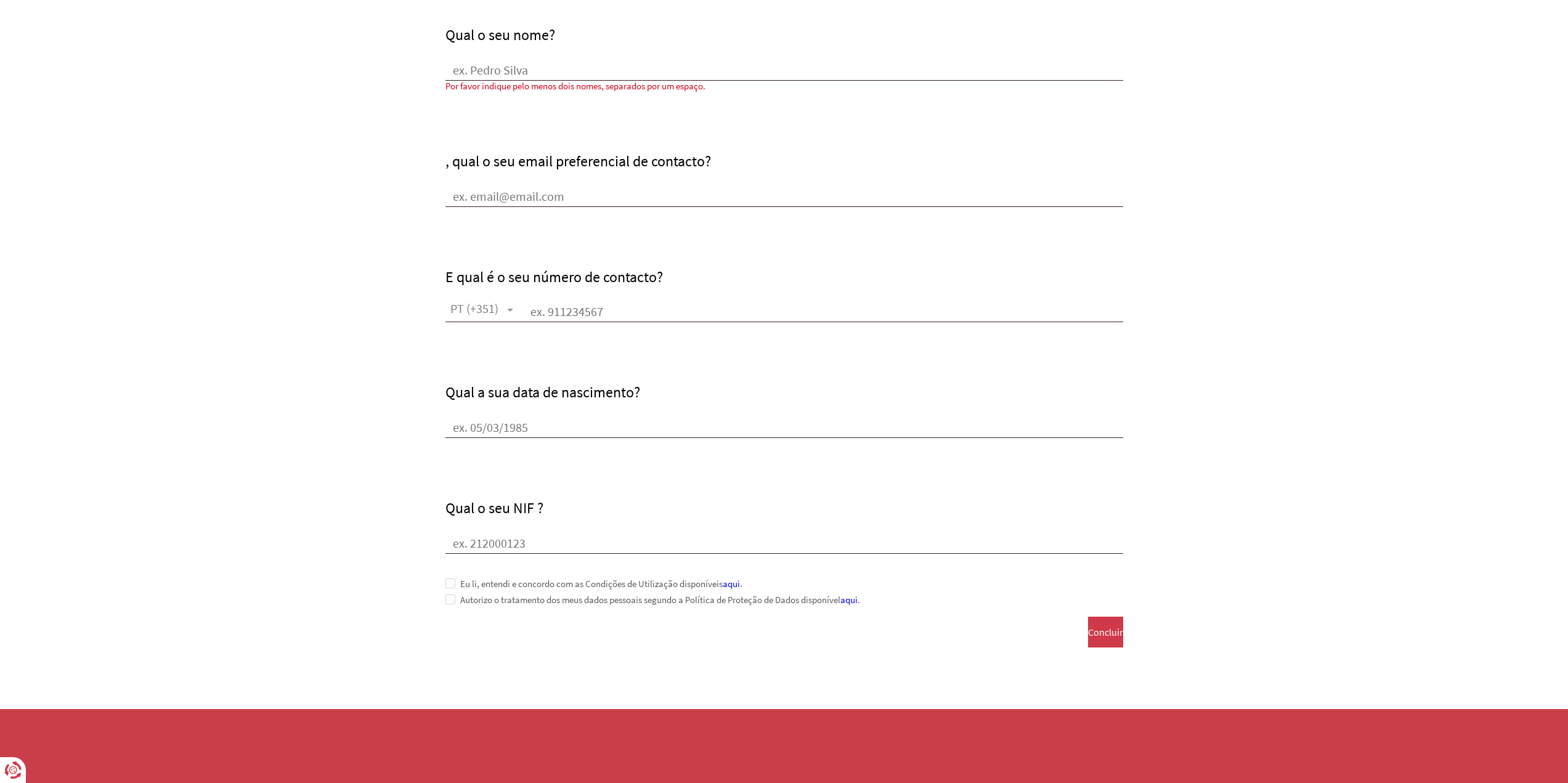
scroll to position [0, 0]
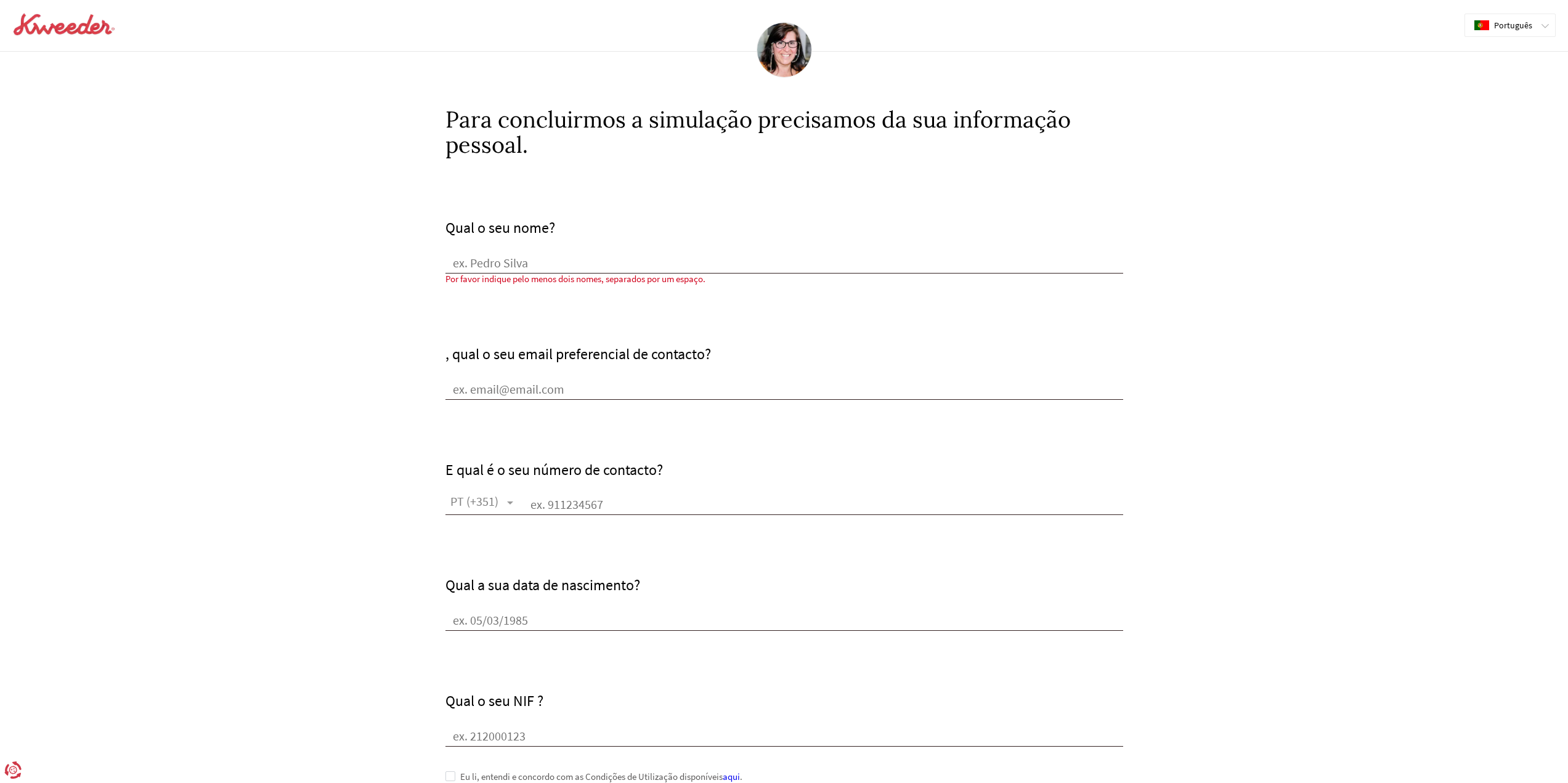
click at [564, 271] on input "Qual o seu nome?" at bounding box center [785, 264] width 678 height 18
type input "Test1"
click at [1224, 371] on form "Qual o seu nome? Test1 Por favor indique pelo menos dois nomes, separados por u…" at bounding box center [784, 566] width 1568 height 817
click at [602, 383] on input "Test1, qual o seu email preferencial de contacto?" at bounding box center [785, 390] width 678 height 18
